Goal: Transaction & Acquisition: Purchase product/service

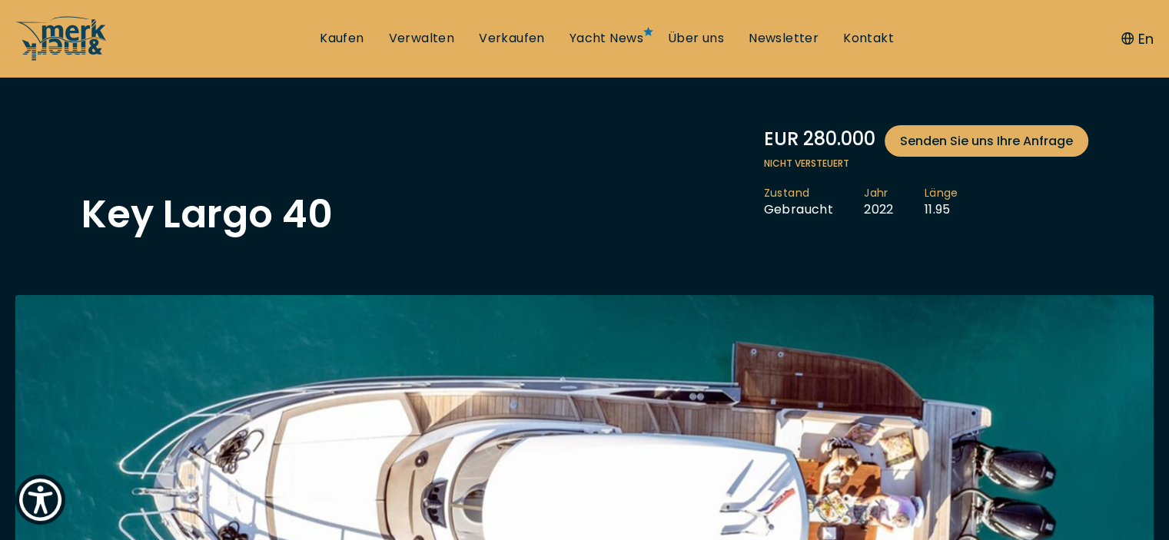
scroll to position [92, 0]
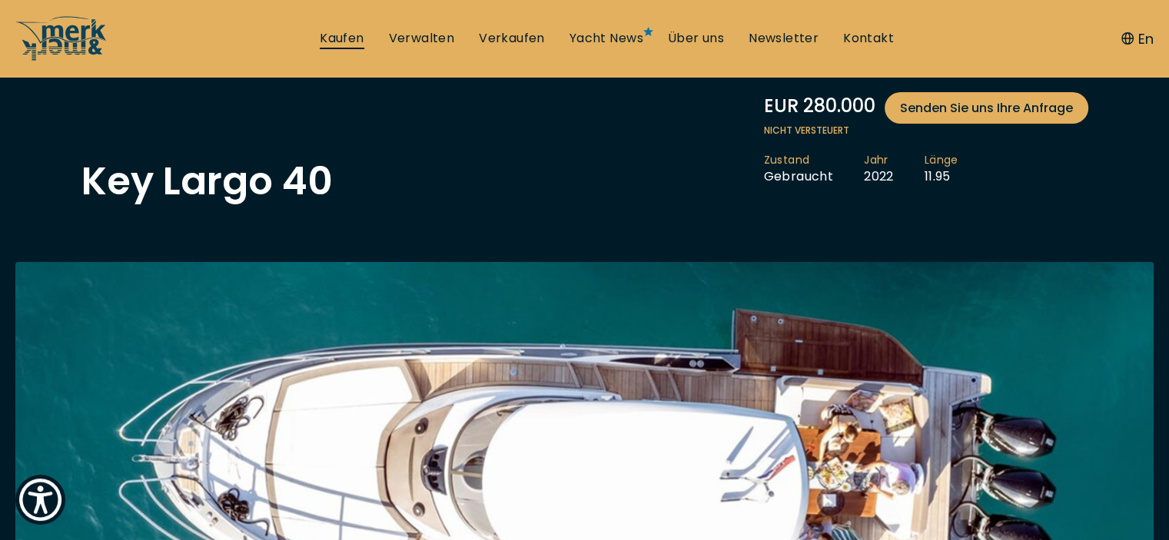
click at [332, 40] on link "Kaufen" at bounding box center [342, 38] width 44 height 17
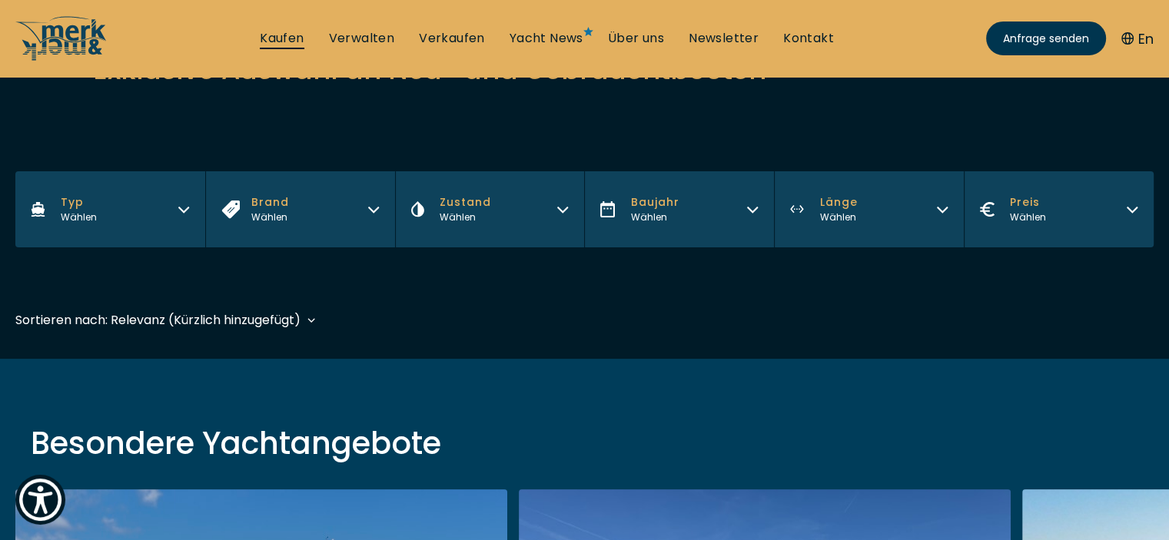
scroll to position [246, 0]
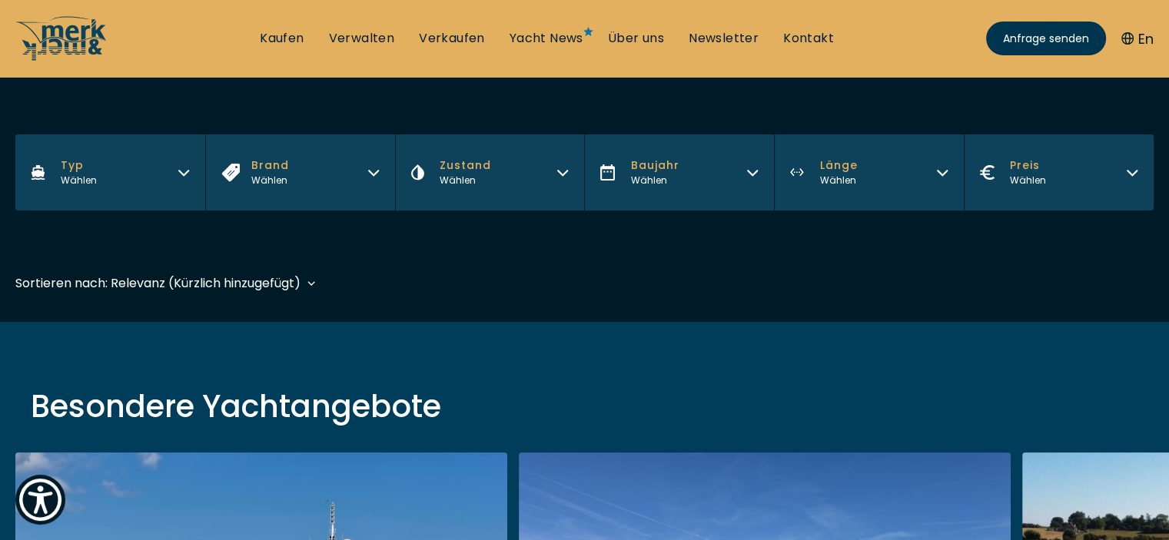
click at [190, 174] on button "Typ Wählen" at bounding box center [110, 172] width 190 height 76
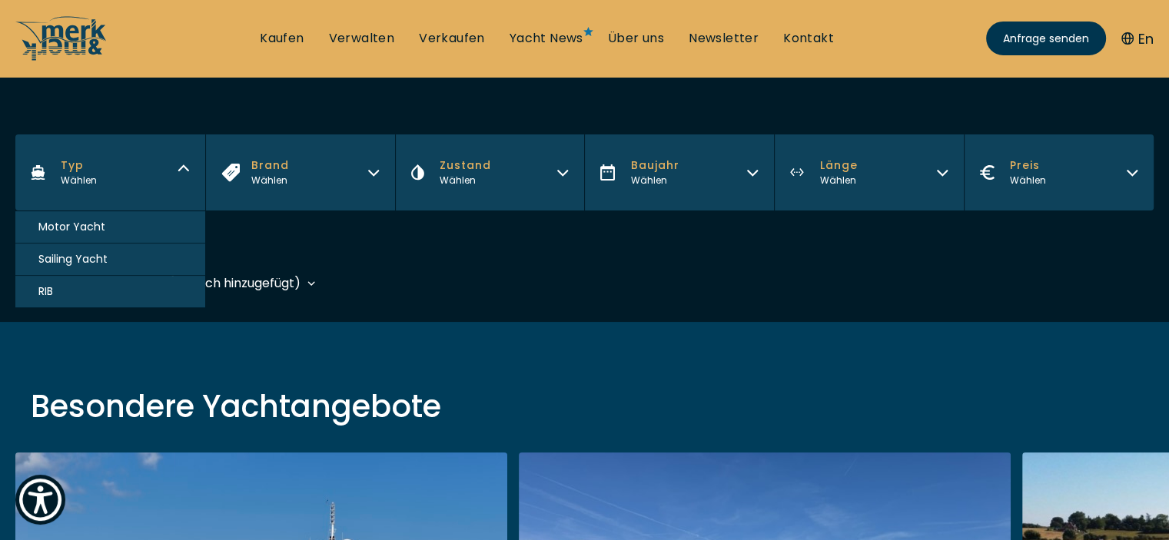
click at [99, 225] on span "Motor Yacht" at bounding box center [71, 227] width 67 height 16
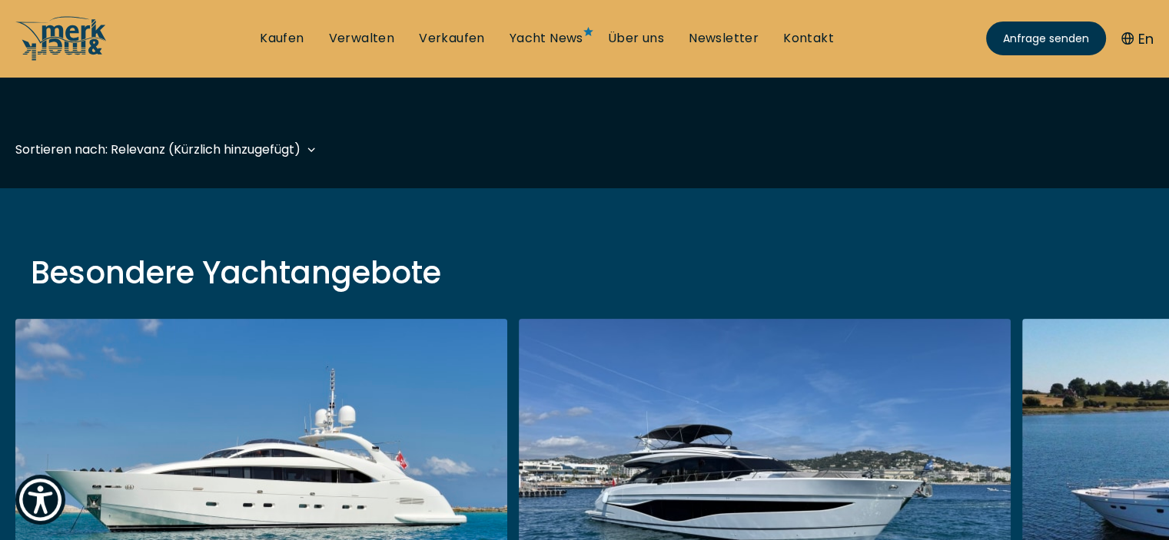
scroll to position [380, 0]
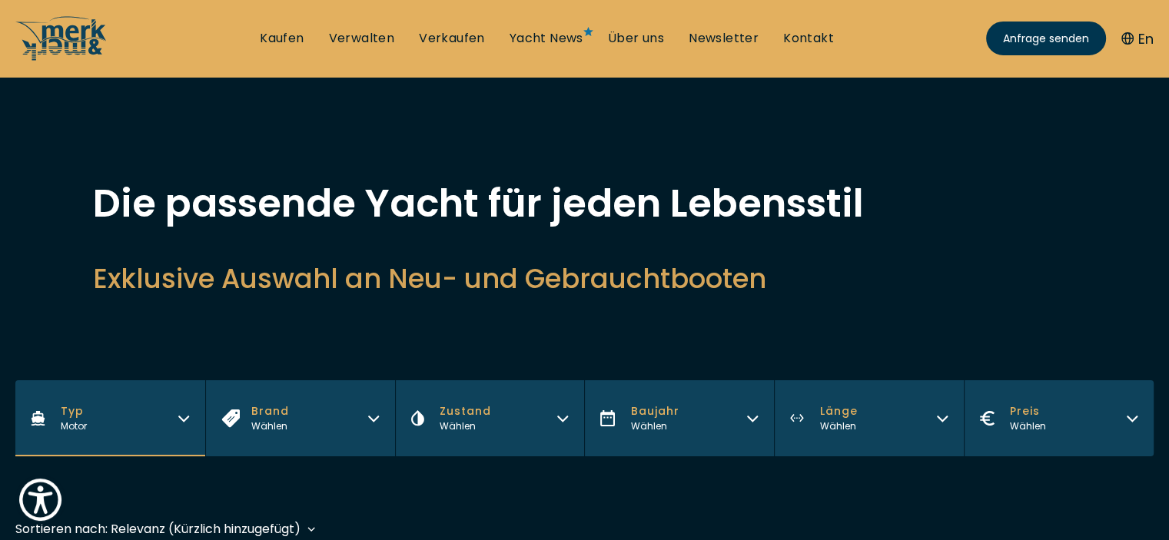
click at [946, 415] on icon "button" at bounding box center [942, 416] width 12 height 12
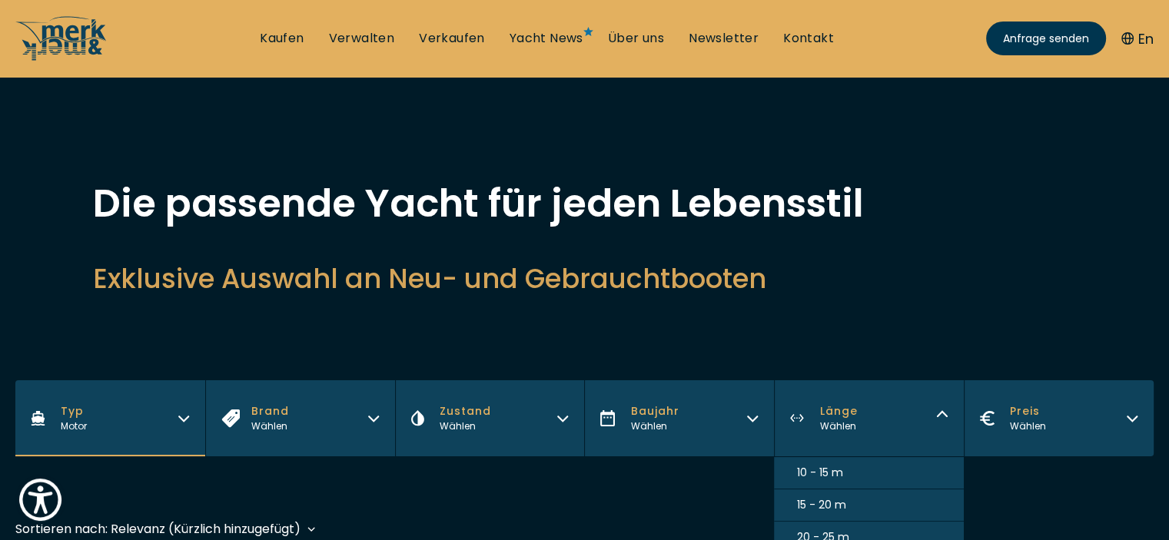
click at [810, 469] on span "10 - 15 m" at bounding box center [820, 473] width 46 height 16
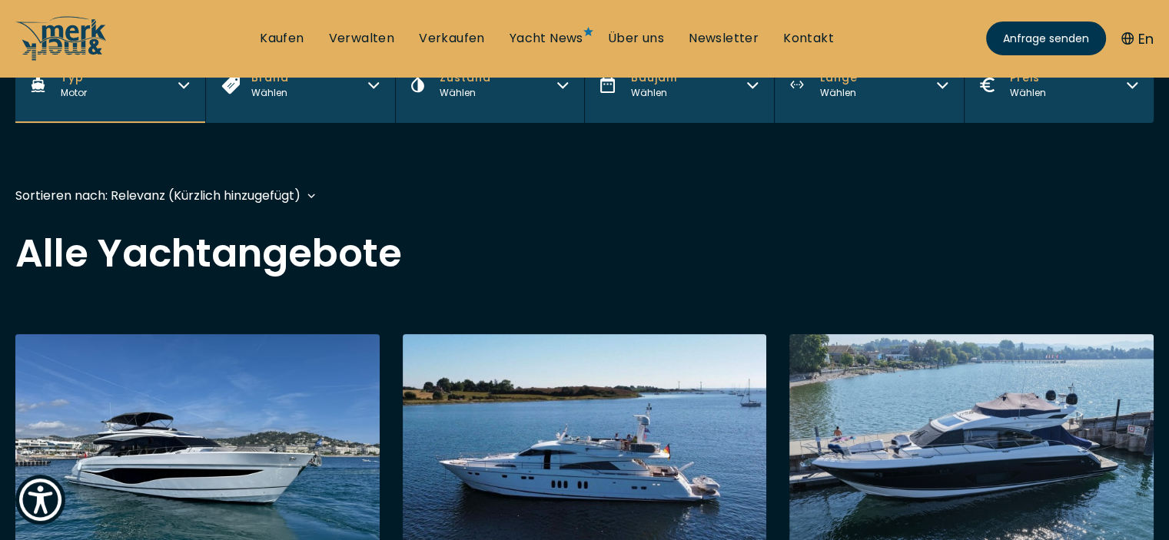
scroll to position [375, 0]
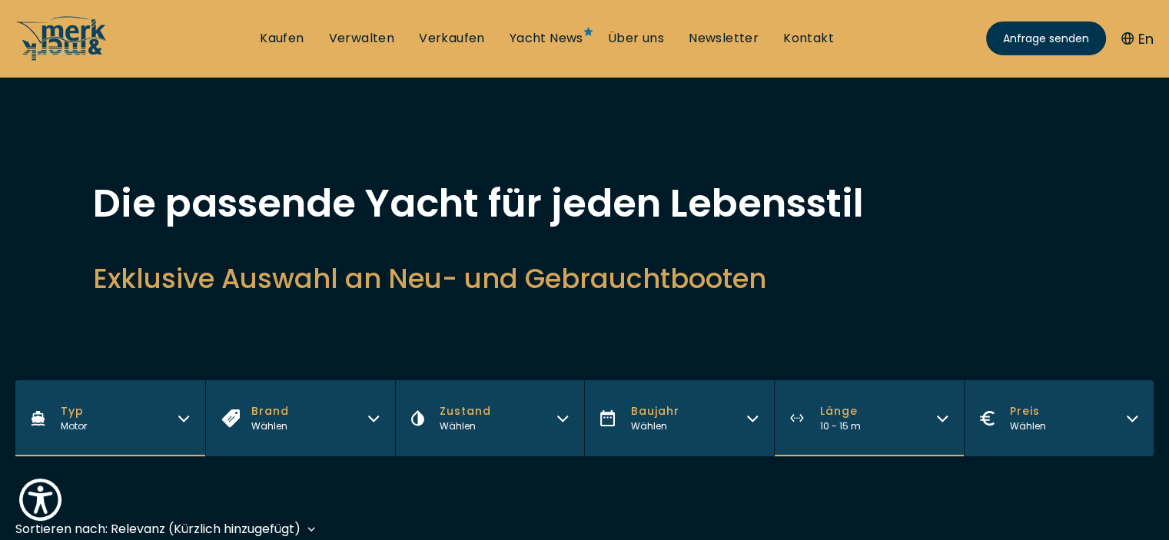
click at [950, 264] on h2 "Exklusive Auswahl an Neu- und Gebrauchtbooten" at bounding box center [585, 279] width 984 height 38
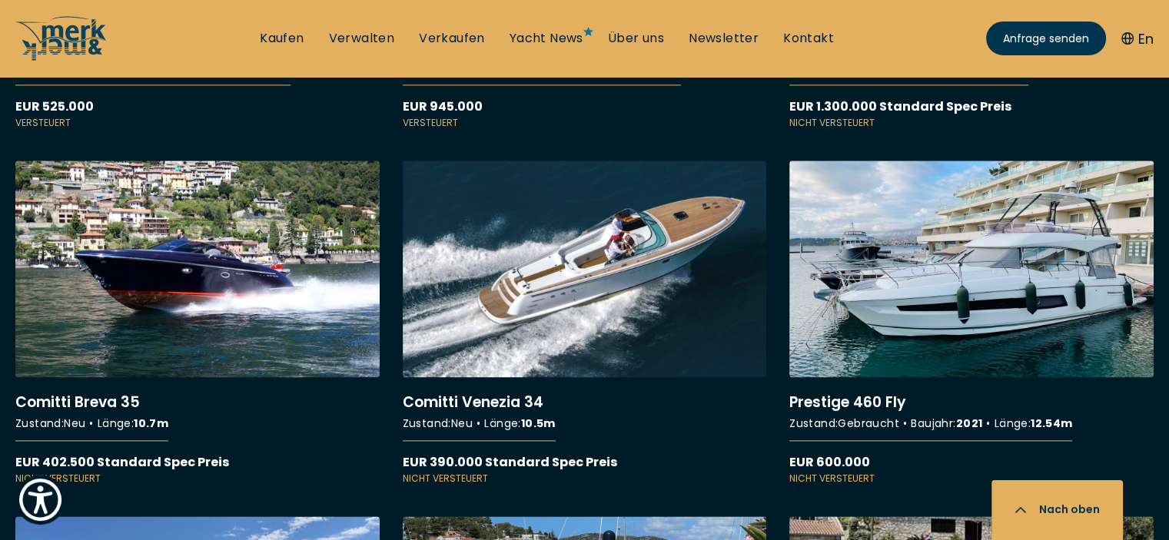
scroll to position [2060, 0]
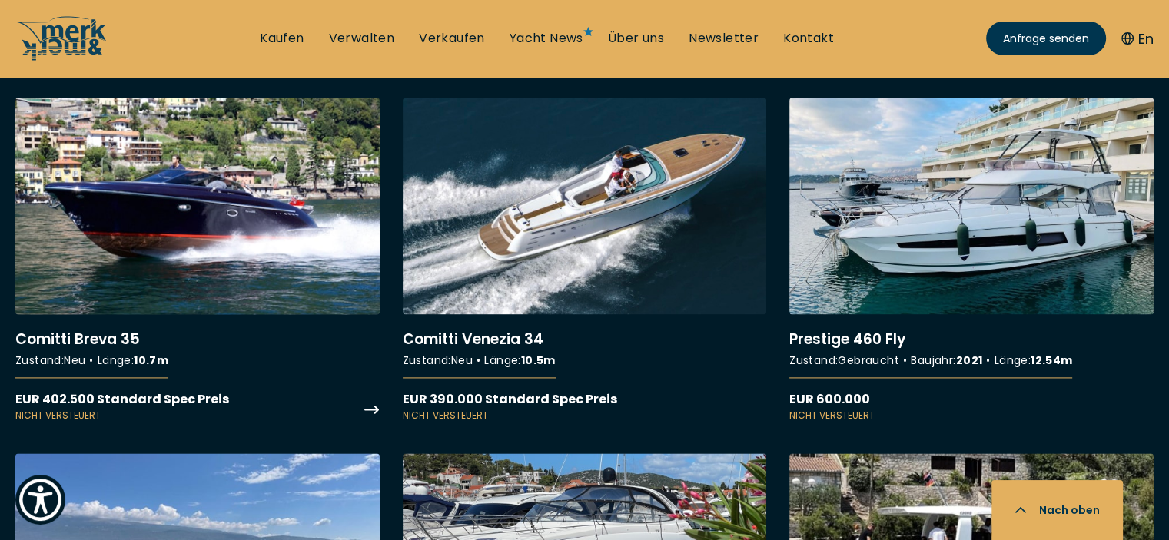
click at [266, 230] on link "More details about Comitti Breva 35" at bounding box center [197, 260] width 364 height 324
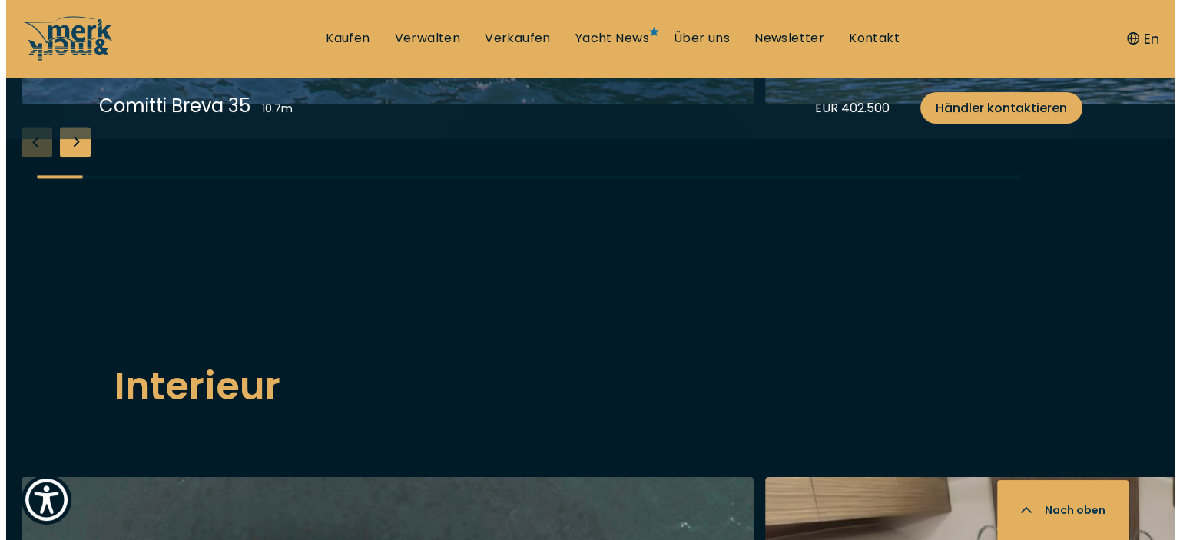
scroll to position [2060, 0]
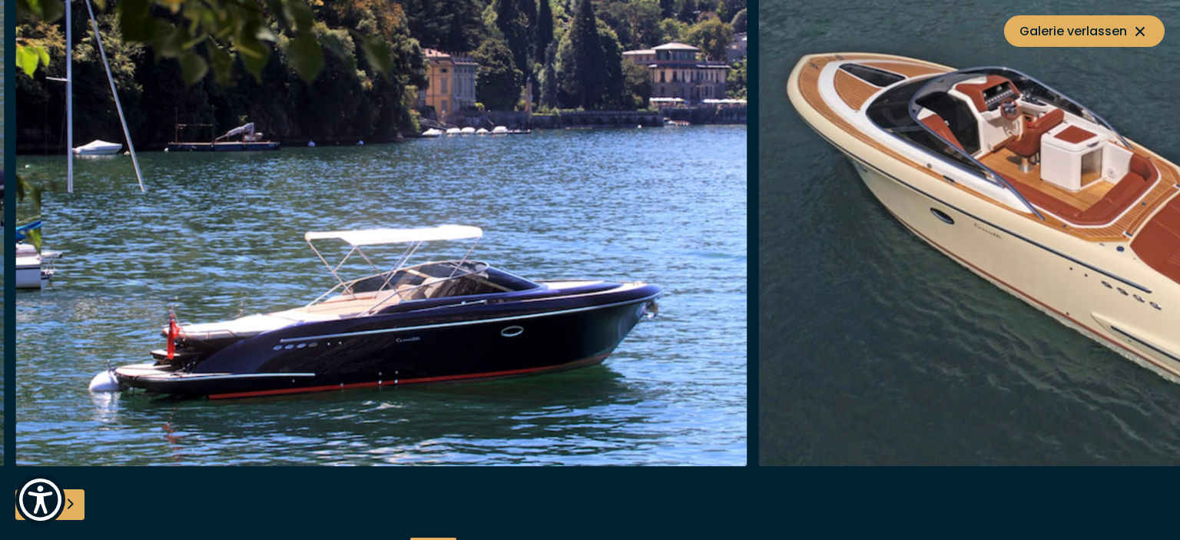
click at [1104, 236] on img "button" at bounding box center [1125, 221] width 732 height 492
click at [1140, 28] on icon at bounding box center [1140, 31] width 18 height 18
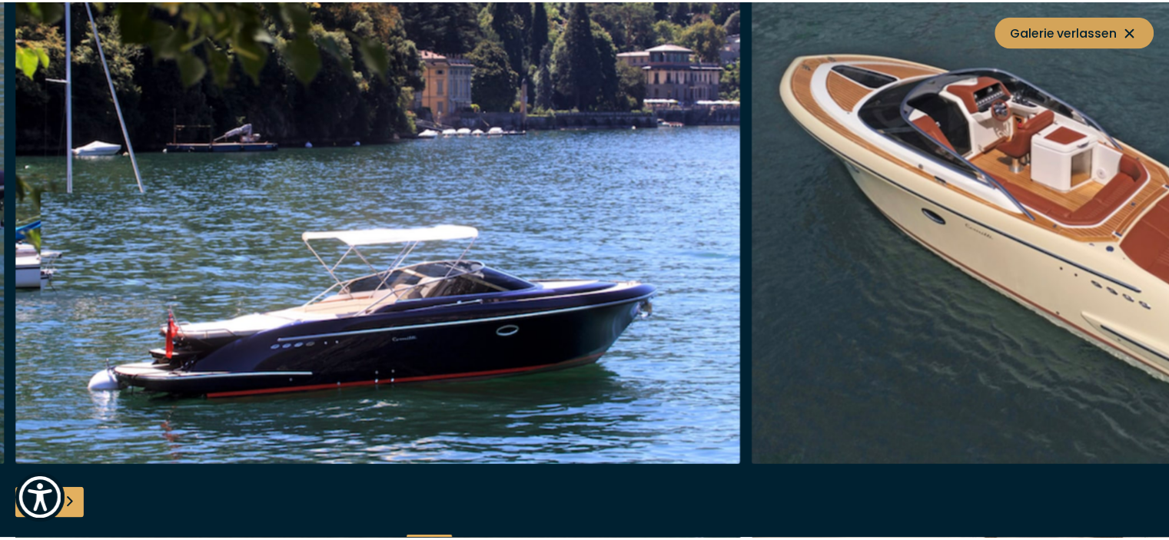
scroll to position [2054, 0]
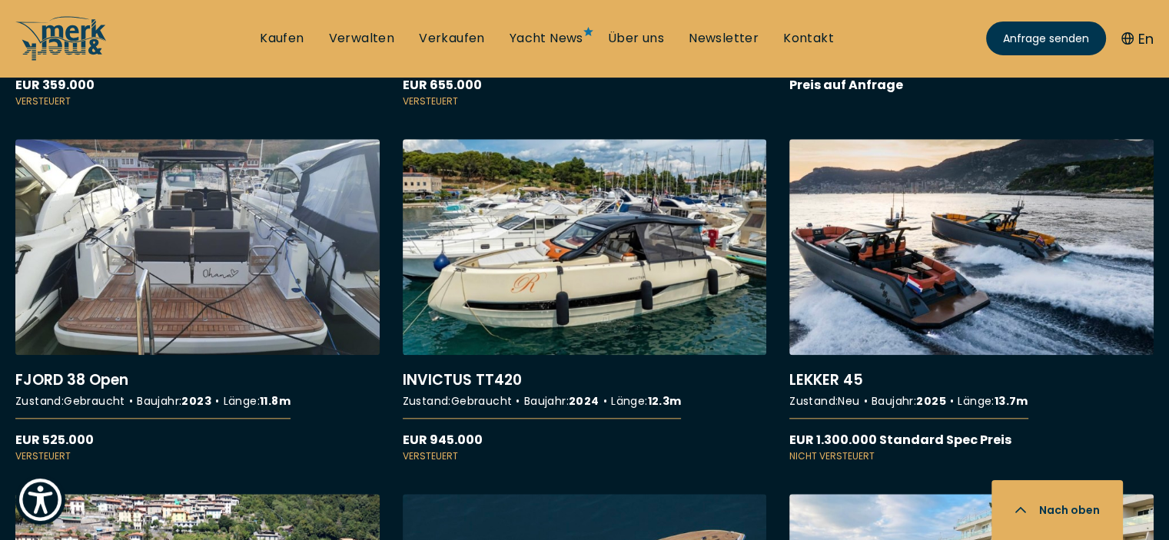
scroll to position [1660, 0]
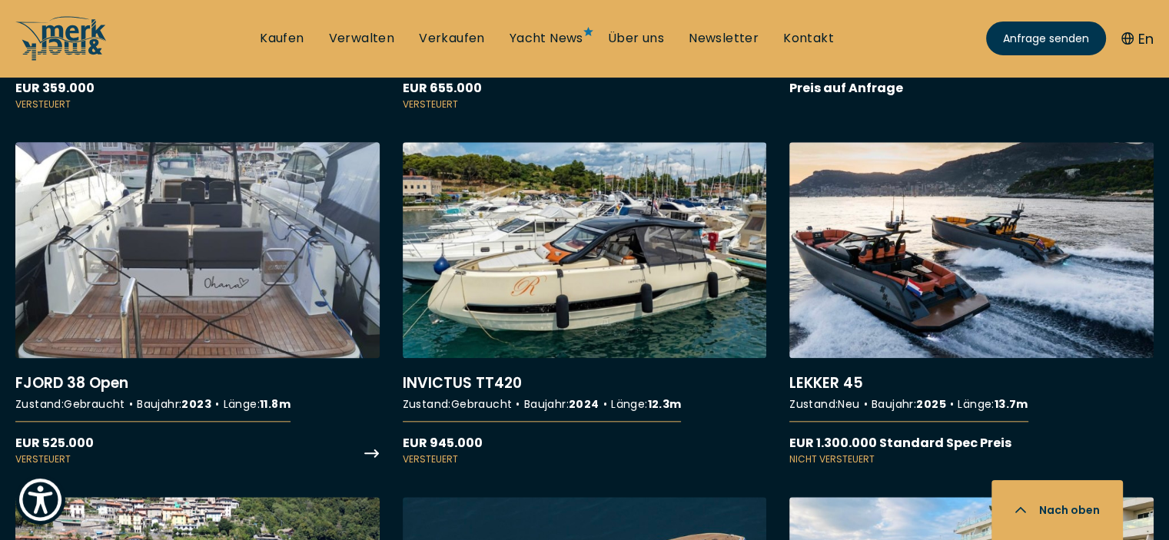
click at [247, 312] on link "More details about FJORD 38 Open" at bounding box center [197, 304] width 364 height 324
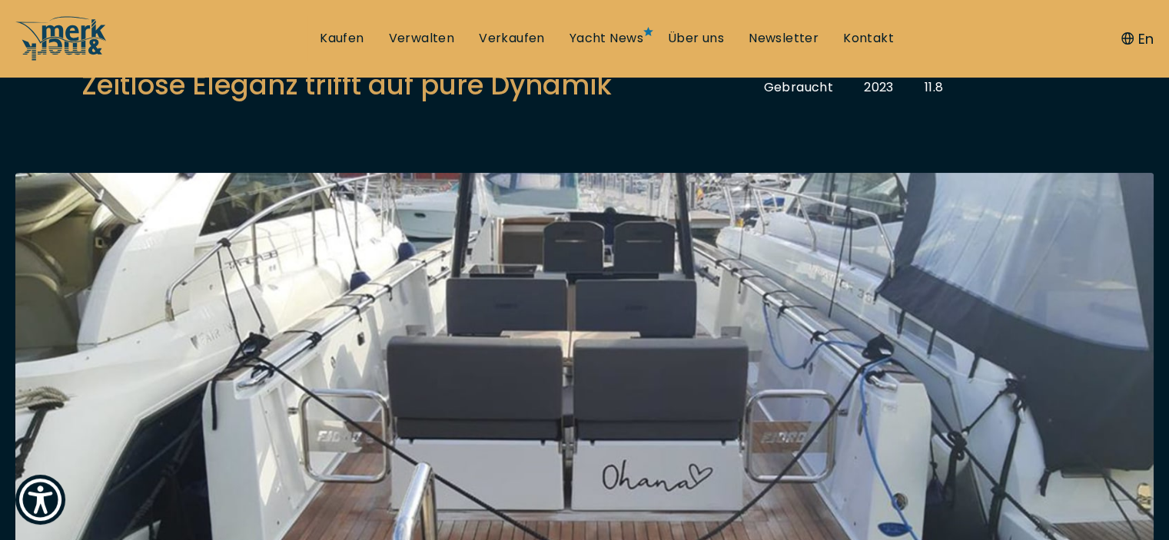
scroll to position [61, 0]
